Goal: Task Accomplishment & Management: Complete application form

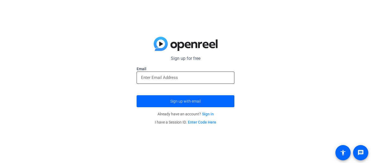
click at [185, 78] on input "email" at bounding box center [185, 77] width 89 height 7
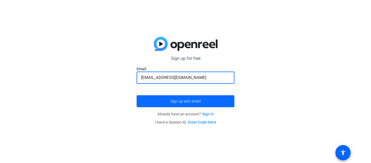
type input "[EMAIL_ADDRESS][DOMAIN_NAME]"
click at [191, 101] on span "Sign up with email" at bounding box center [185, 101] width 30 height 0
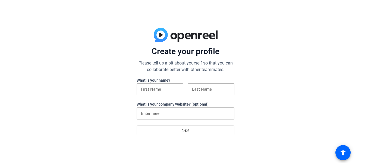
click at [161, 97] on div at bounding box center [159, 98] width 47 height 6
click at [151, 87] on input at bounding box center [160, 89] width 38 height 7
type input "Natalie"
click at [199, 91] on input at bounding box center [211, 89] width 38 height 7
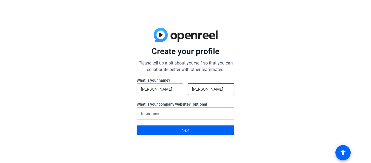
type input "Smith"
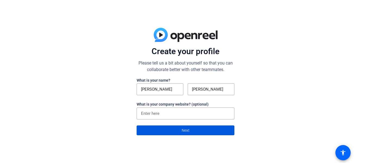
click at [198, 132] on span at bounding box center [185, 129] width 97 height 13
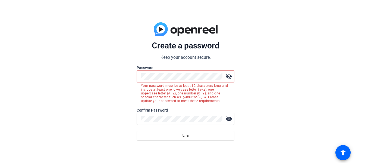
click at [182, 81] on div at bounding box center [181, 76] width 81 height 12
click at [228, 79] on mat-icon "visibility_off" at bounding box center [228, 76] width 11 height 11
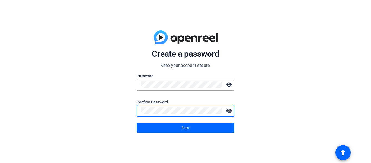
click button "Next" at bounding box center [185, 127] width 98 height 10
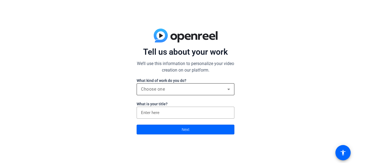
click at [194, 90] on div "Choose one" at bounding box center [184, 89] width 86 height 7
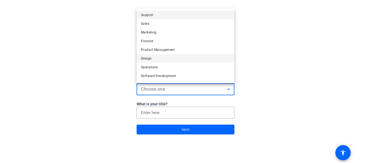
scroll to position [17, 0]
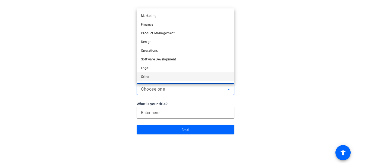
click at [185, 80] on mat-option "Other" at bounding box center [185, 76] width 98 height 9
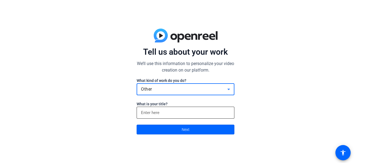
click at [177, 113] on input at bounding box center [185, 112] width 89 height 7
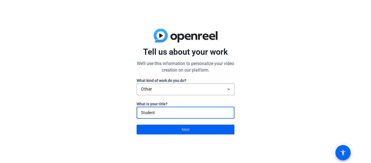
type input "Student"
click at [181, 129] on span at bounding box center [185, 129] width 97 height 13
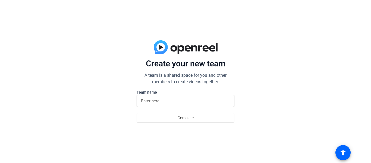
click at [171, 96] on div at bounding box center [185, 101] width 89 height 12
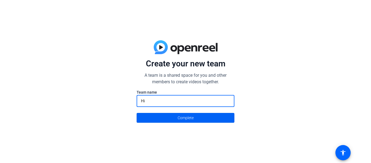
type input "Hi"
click at [177, 118] on span at bounding box center [185, 117] width 97 height 13
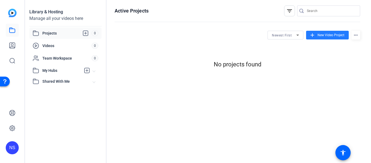
click at [319, 36] on span "New Video Project" at bounding box center [330, 35] width 27 height 5
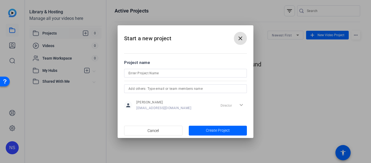
click at [193, 74] on input at bounding box center [185, 73] width 114 height 7
type input "Unsustainable Farming"
click at [191, 88] on input "text" at bounding box center [185, 88] width 114 height 7
type input "LemusMCD26@pwcs-edu.org"
click at [218, 131] on span "Create Project" at bounding box center [218, 130] width 24 height 6
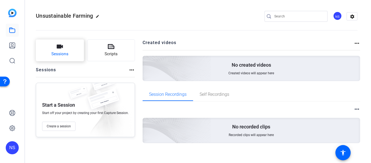
click at [78, 50] on button "Sessions" at bounding box center [60, 50] width 48 height 22
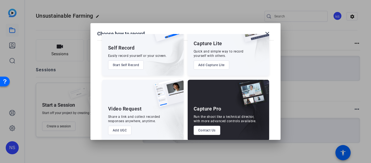
scroll to position [29, 0]
